Goal: Task Accomplishment & Management: Complete application form

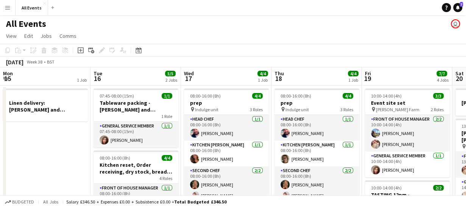
scroll to position [0, 261]
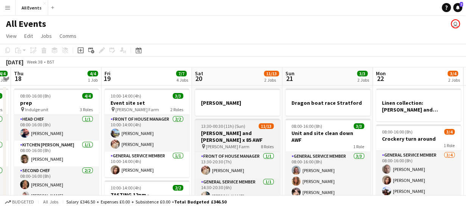
click at [236, 144] on span "[PERSON_NAME] Farm" at bounding box center [228, 147] width 44 height 6
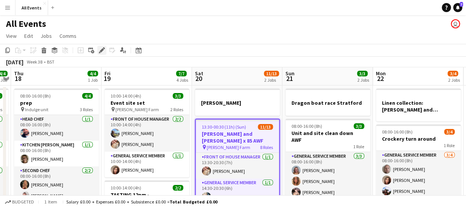
click at [103, 51] on icon at bounding box center [102, 50] width 4 height 4
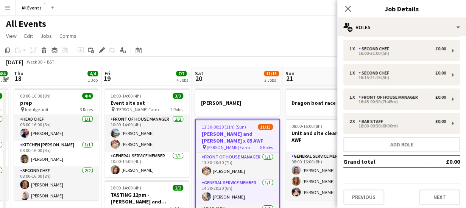
scroll to position [101, 0]
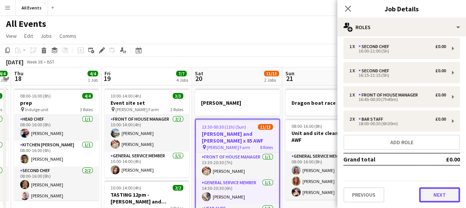
click at [429, 197] on button "Next" at bounding box center [439, 194] width 41 height 15
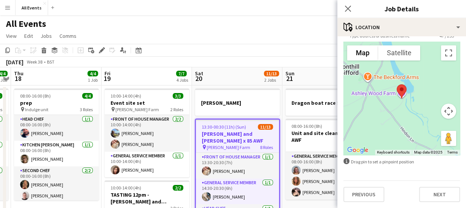
scroll to position [59, 0]
click at [429, 197] on button "Next" at bounding box center [439, 194] width 41 height 15
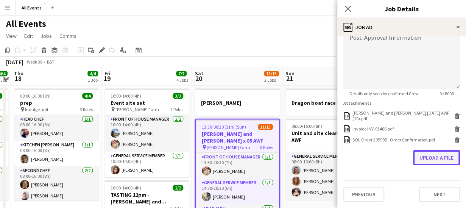
scroll to position [194, 0]
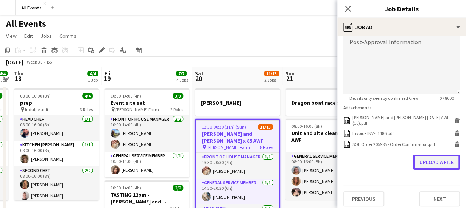
click at [428, 127] on form "**********" at bounding box center [401, 28] width 129 height 358
click at [426, 156] on button "Upload a file" at bounding box center [436, 162] width 47 height 15
click at [430, 161] on button "Upload a file" at bounding box center [436, 162] width 47 height 15
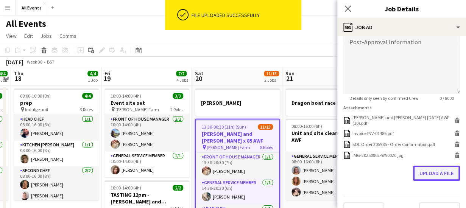
click at [427, 172] on button "Upload a file" at bounding box center [436, 173] width 47 height 15
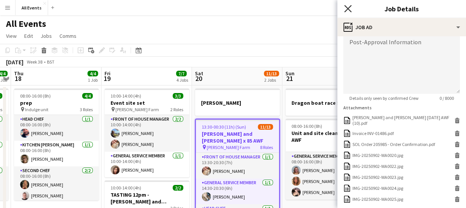
click at [346, 9] on icon "Close pop-in" at bounding box center [347, 8] width 7 height 7
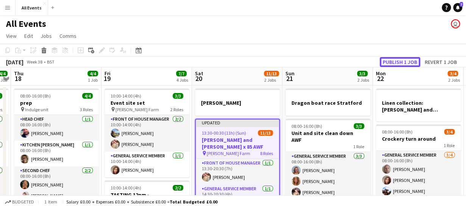
click at [398, 62] on button "Publish 1 job" at bounding box center [400, 62] width 41 height 10
